Goal: Transaction & Acquisition: Subscribe to service/newsletter

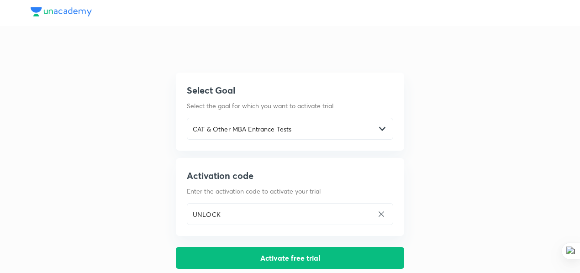
click at [380, 212] on icon at bounding box center [381, 214] width 5 height 5
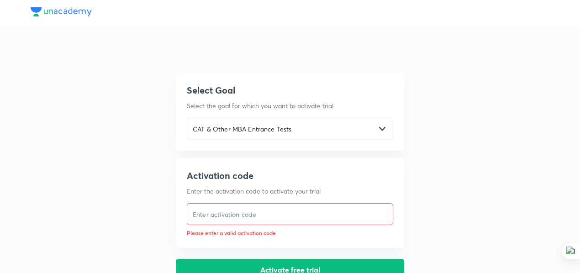
click at [333, 205] on input "text" at bounding box center [289, 214] width 205 height 19
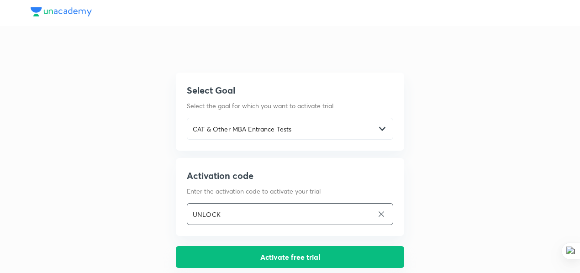
type input "UNLOCK"
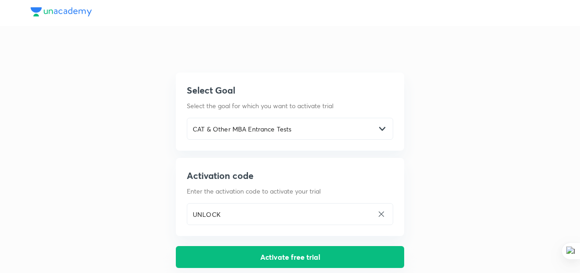
click at [311, 246] on button "Activate free trial" at bounding box center [290, 257] width 228 height 22
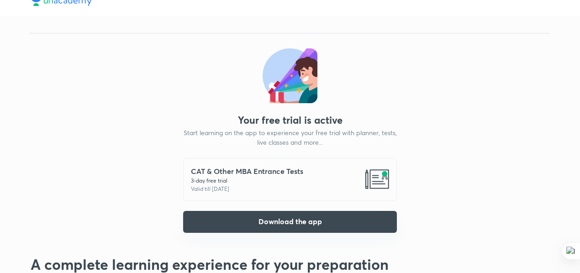
scroll to position [7, 0]
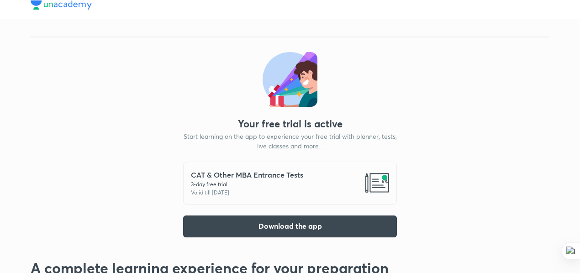
click at [245, 189] on p "Valid till [DATE]" at bounding box center [247, 193] width 112 height 8
click at [216, 169] on h5 "CAT & Other MBA Entrance Tests" at bounding box center [247, 174] width 112 height 11
